Goal: Register for event/course

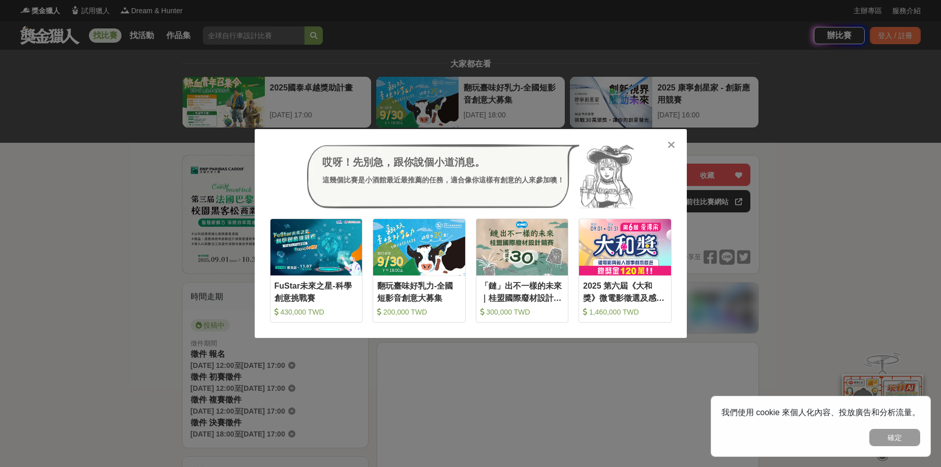
click at [674, 145] on icon at bounding box center [672, 145] width 8 height 10
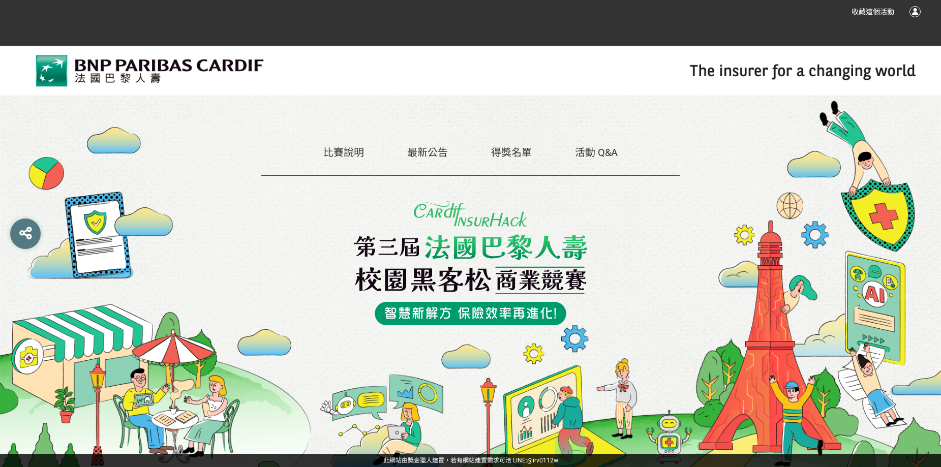
click at [473, 316] on img at bounding box center [471, 263] width 234 height 124
click at [359, 156] on link "比賽說明" at bounding box center [343, 152] width 41 height 12
